Goal: Find specific page/section: Find specific page/section

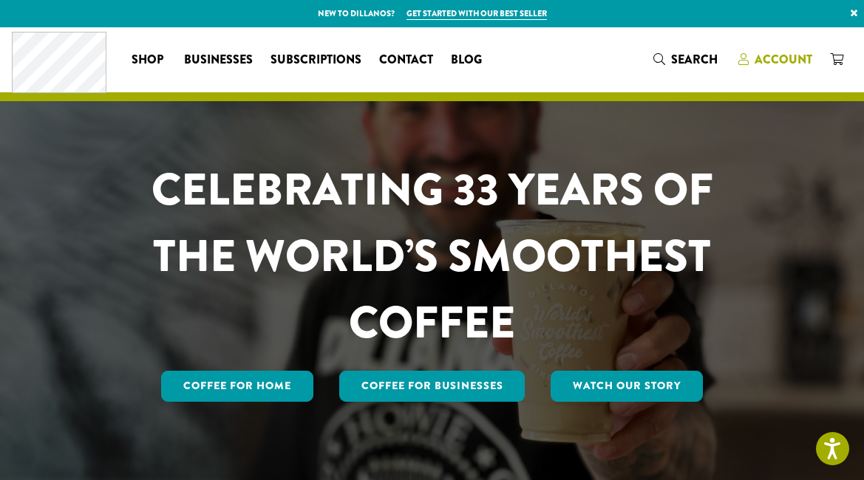
click at [752, 53] on span "Account" at bounding box center [775, 60] width 74 height 18
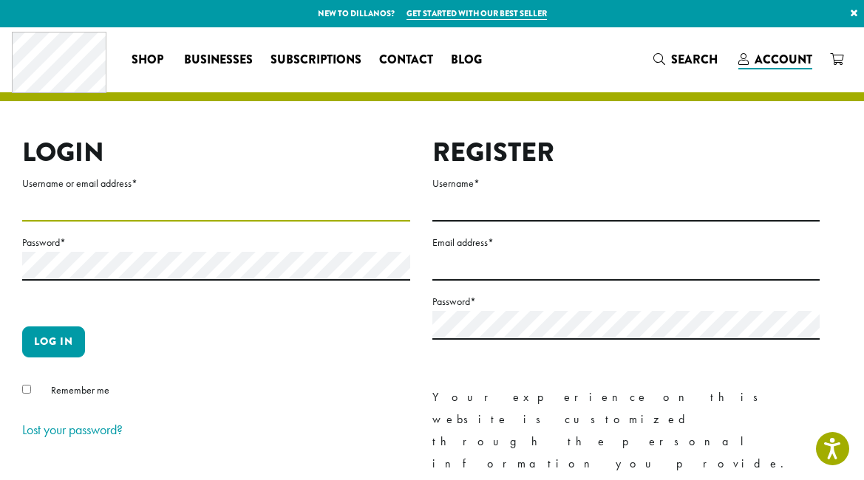
type input "**********"
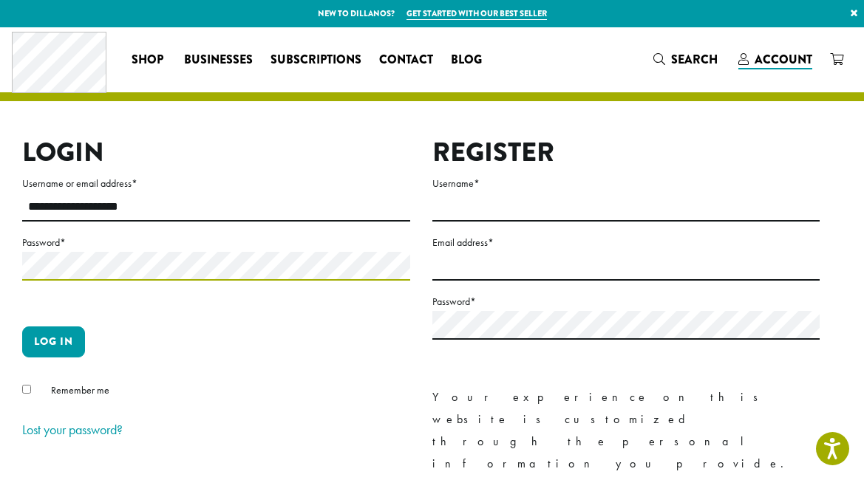
click at [53, 341] on button "Log in" at bounding box center [53, 342] width 63 height 31
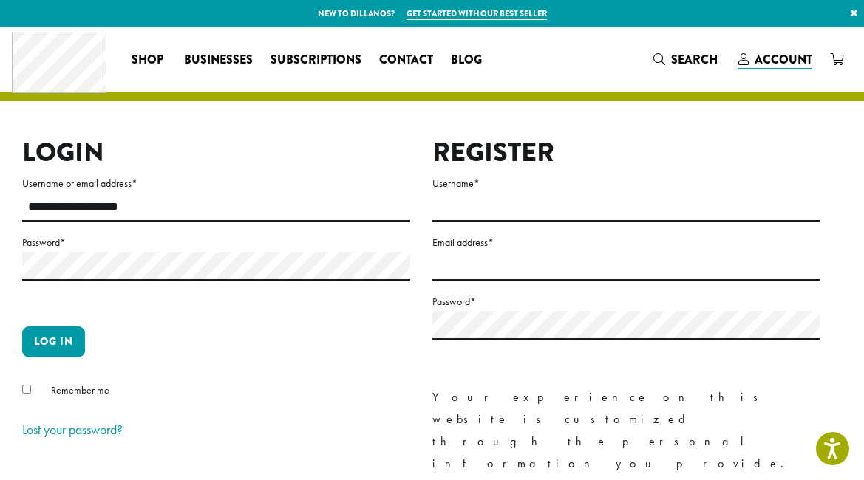
click at [91, 335] on p "Log in" at bounding box center [216, 348] width 388 height 43
click at [75, 338] on button "Log in" at bounding box center [53, 342] width 63 height 31
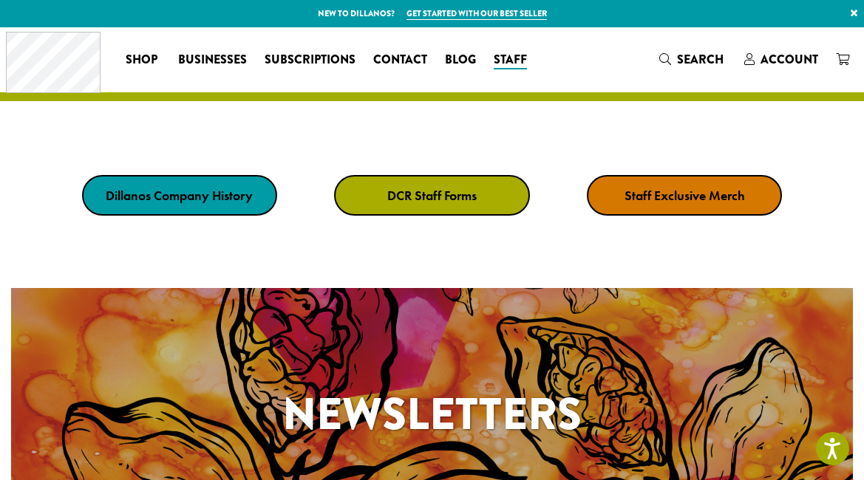
click at [451, 195] on strong "DCR Staff Forms" at bounding box center [431, 195] width 89 height 17
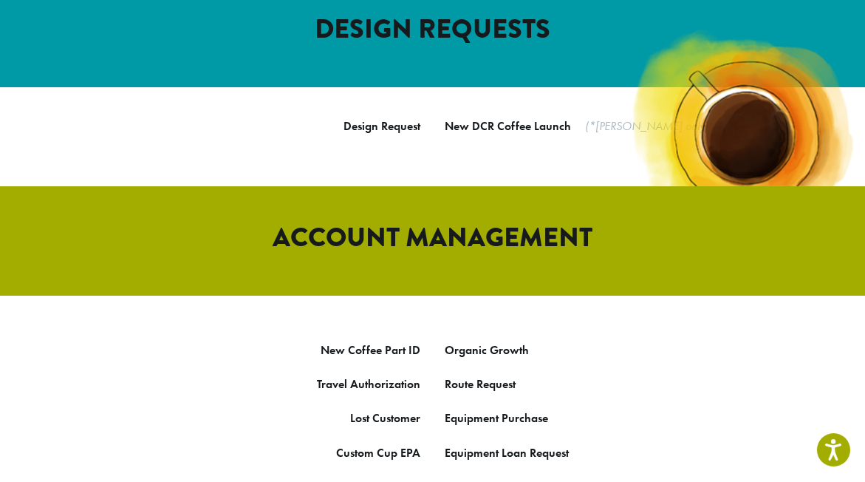
scroll to position [635, 0]
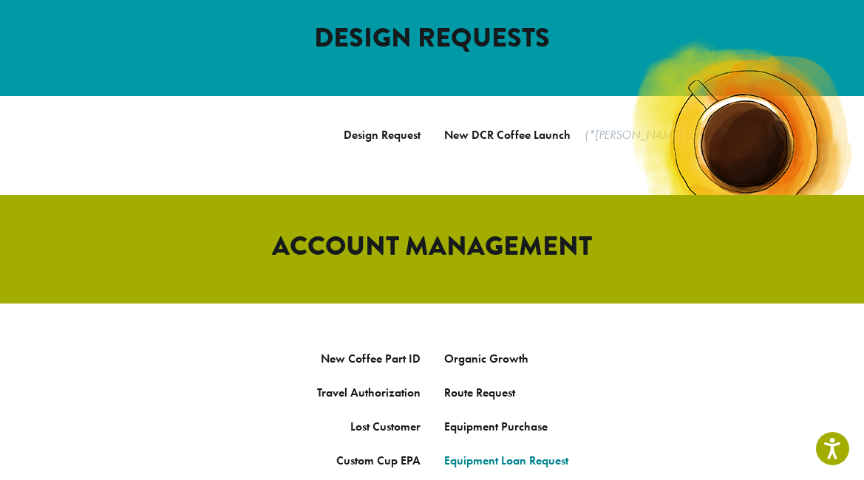
click at [525, 453] on link "Equipment Loan Request" at bounding box center [506, 461] width 124 height 16
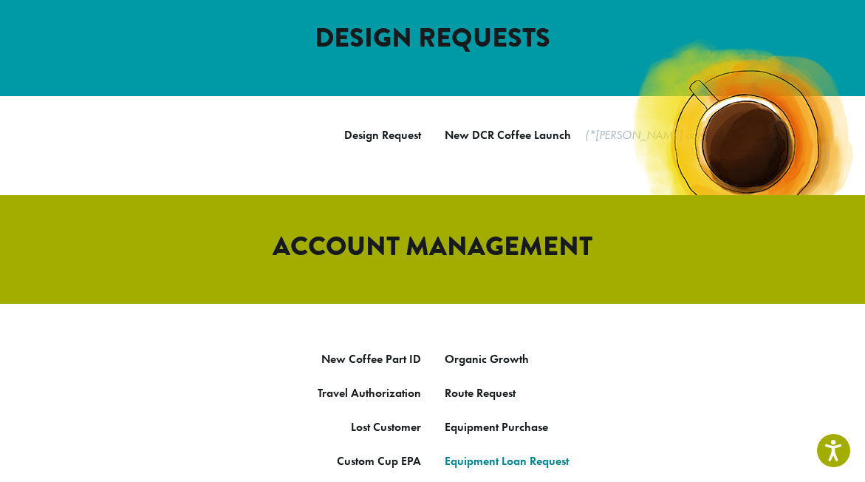
click at [523, 453] on link "Equipment Loan Request" at bounding box center [507, 461] width 124 height 16
click at [474, 419] on link "Equipment Purcha" at bounding box center [491, 427] width 93 height 16
